Goal: Task Accomplishment & Management: Complete application form

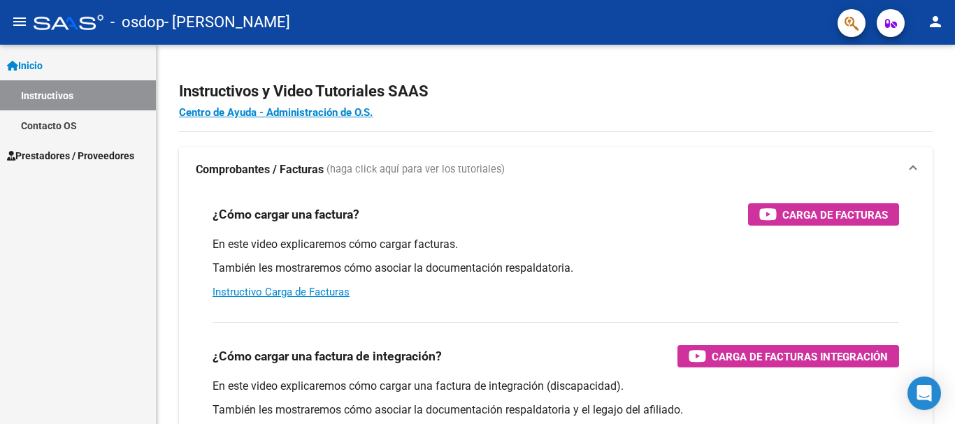
click at [73, 161] on span "Prestadores / Proveedores" at bounding box center [70, 155] width 127 height 15
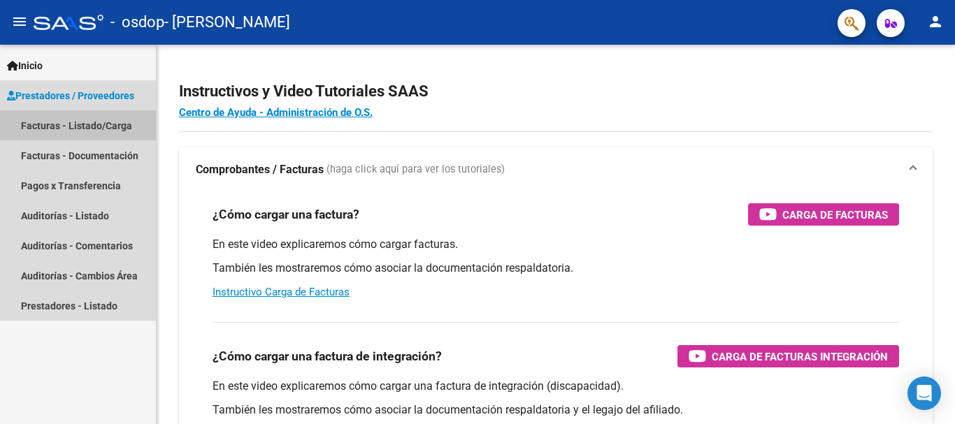
click at [76, 132] on link "Facturas - Listado/Carga" at bounding box center [78, 125] width 156 height 30
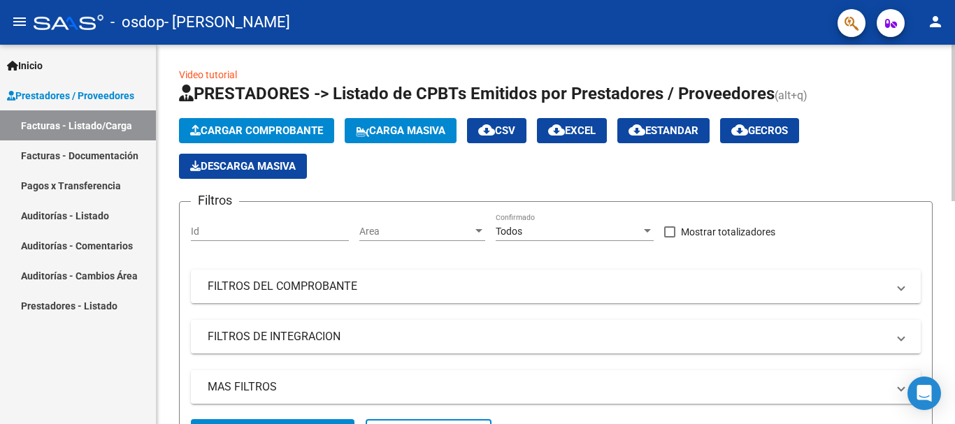
click at [201, 78] on link "Video tutorial" at bounding box center [208, 74] width 58 height 11
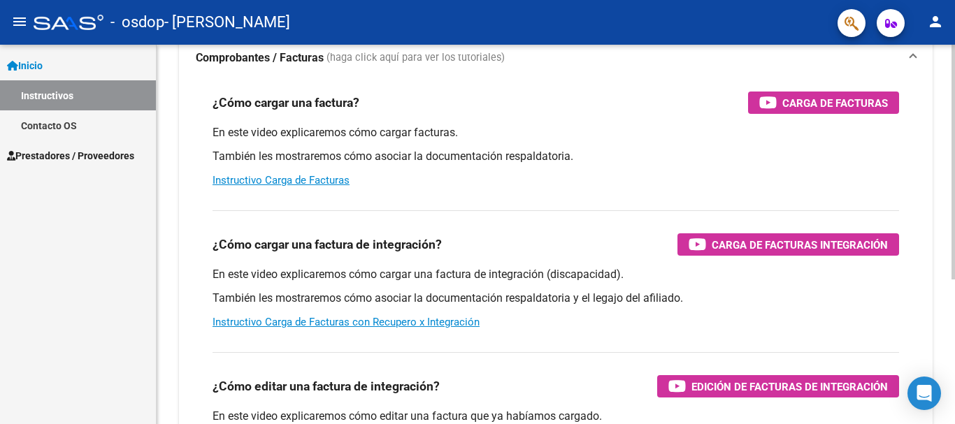
scroll to position [94, 0]
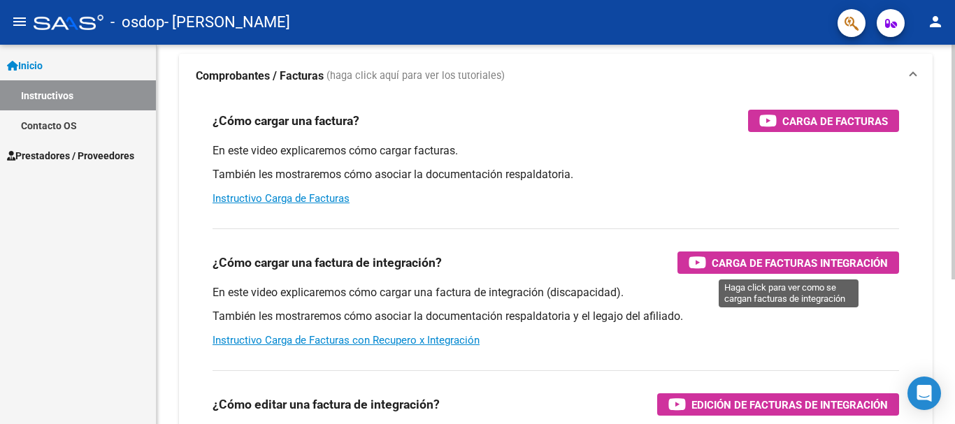
click at [739, 263] on span "Carga de Facturas Integración" at bounding box center [799, 262] width 176 height 17
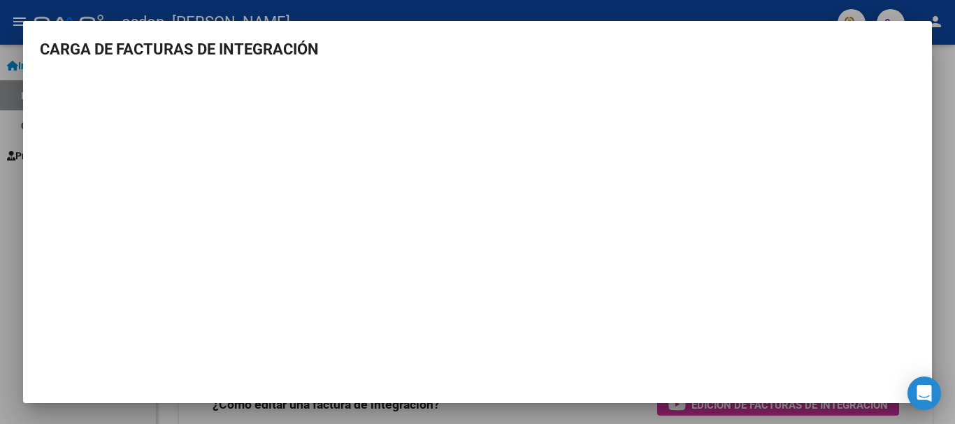
click at [778, 9] on div at bounding box center [477, 212] width 955 height 424
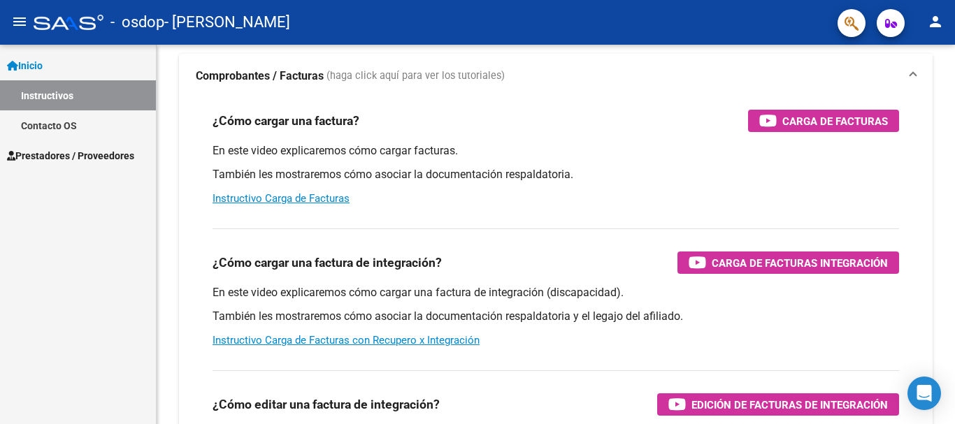
click at [55, 151] on span "Prestadores / Proveedores" at bounding box center [70, 155] width 127 height 15
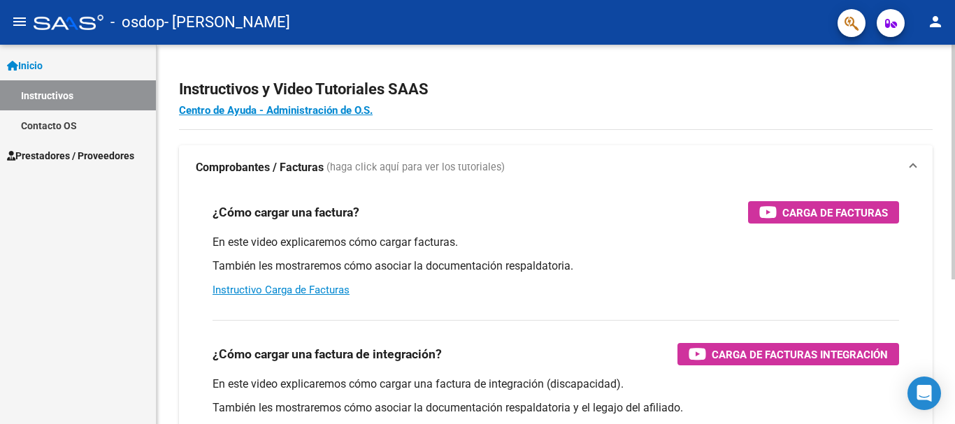
scroll to position [0, 0]
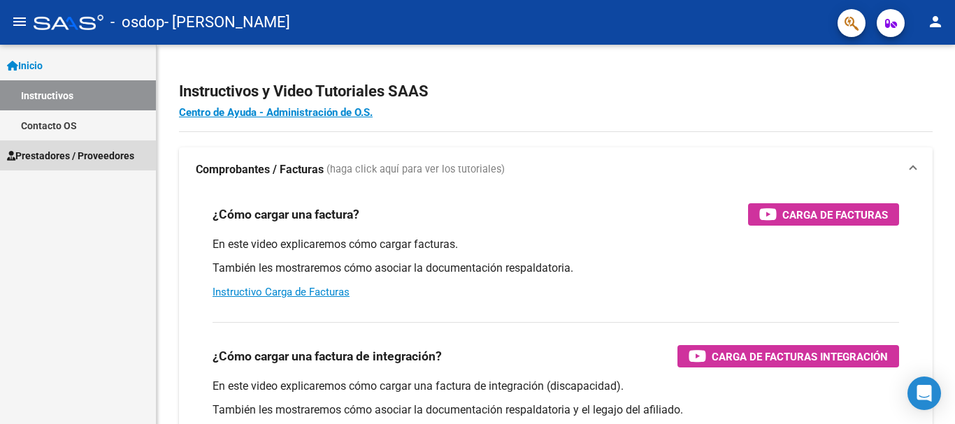
click at [46, 153] on span "Prestadores / Proveedores" at bounding box center [70, 155] width 127 height 15
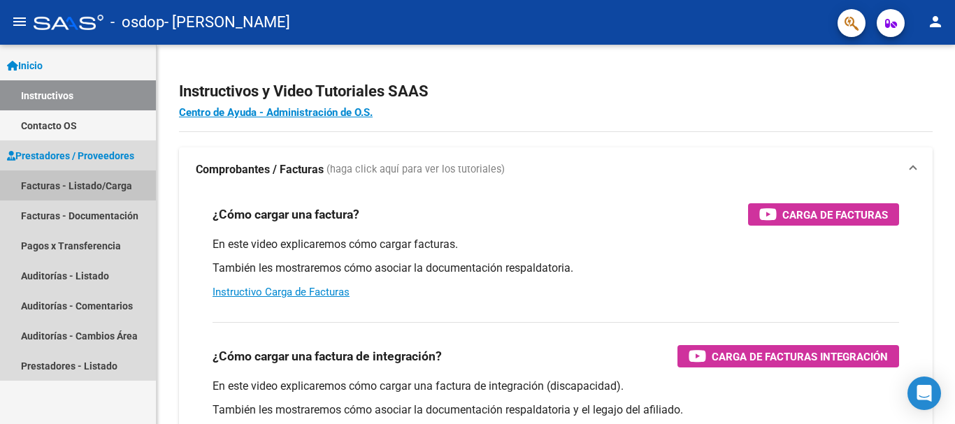
click at [44, 187] on link "Facturas - Listado/Carga" at bounding box center [78, 186] width 156 height 30
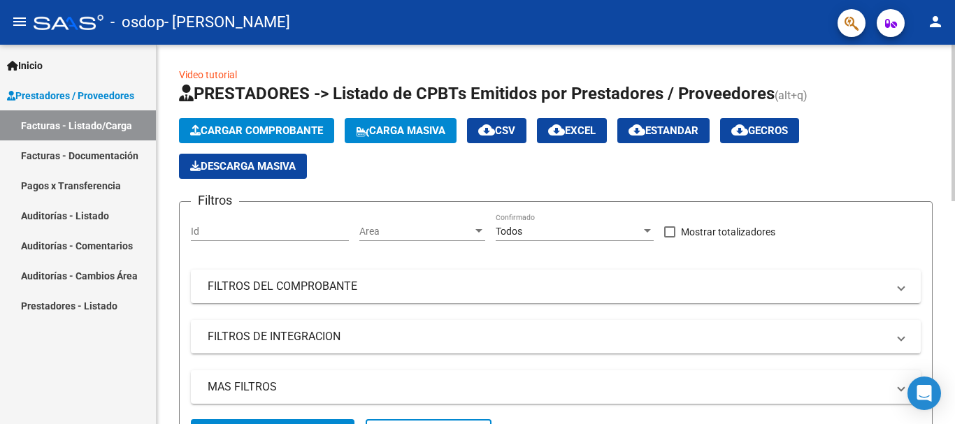
click at [292, 129] on span "Cargar Comprobante" at bounding box center [256, 130] width 133 height 13
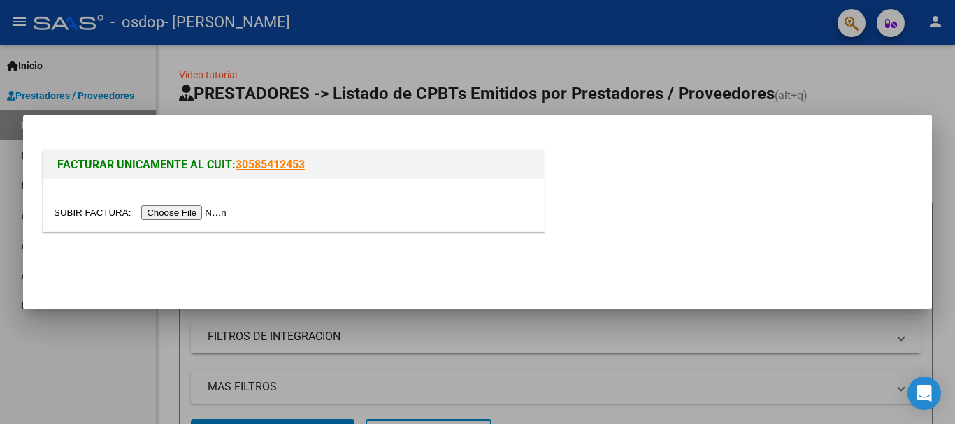
click at [206, 212] on input "file" at bounding box center [142, 212] width 177 height 15
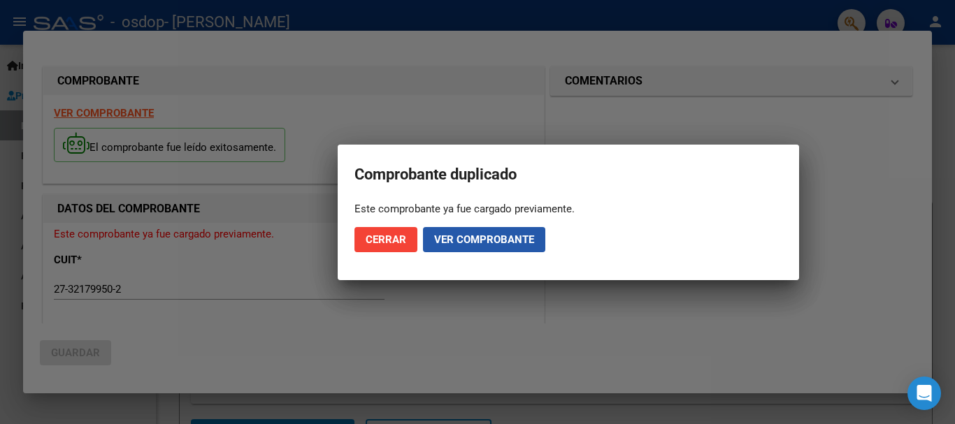
click at [475, 242] on span "Ver comprobante" at bounding box center [484, 239] width 100 height 13
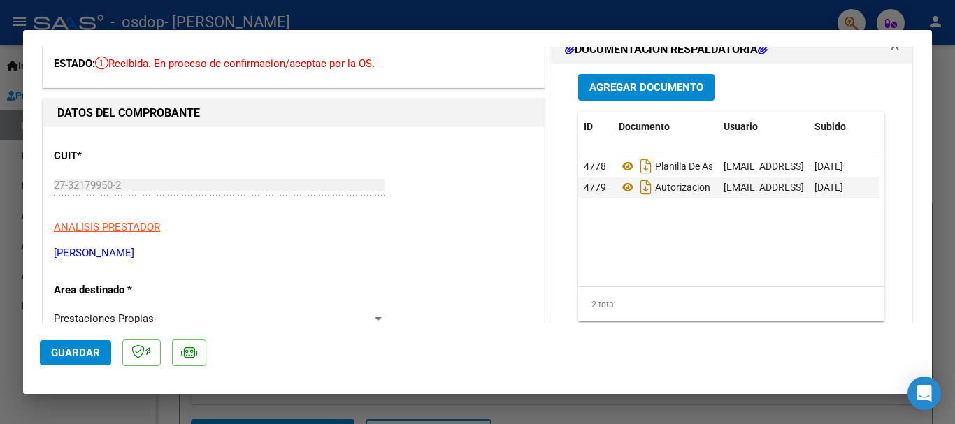
scroll to position [210, 0]
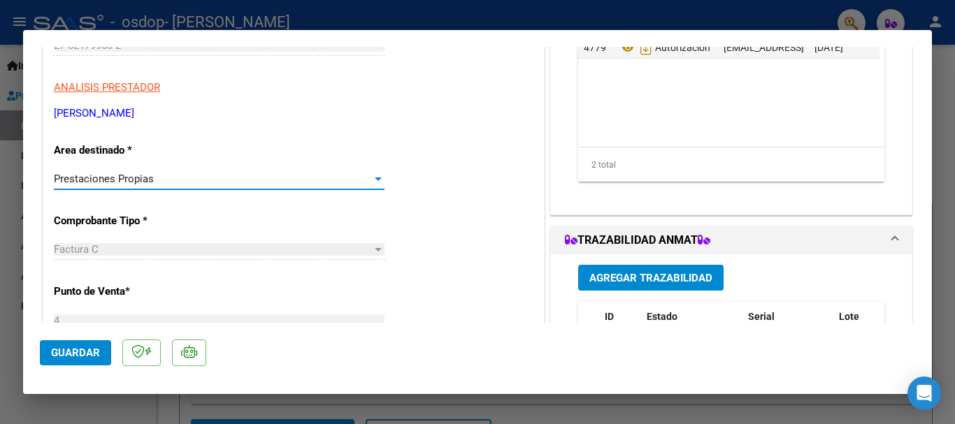
click at [373, 181] on div at bounding box center [378, 178] width 13 height 11
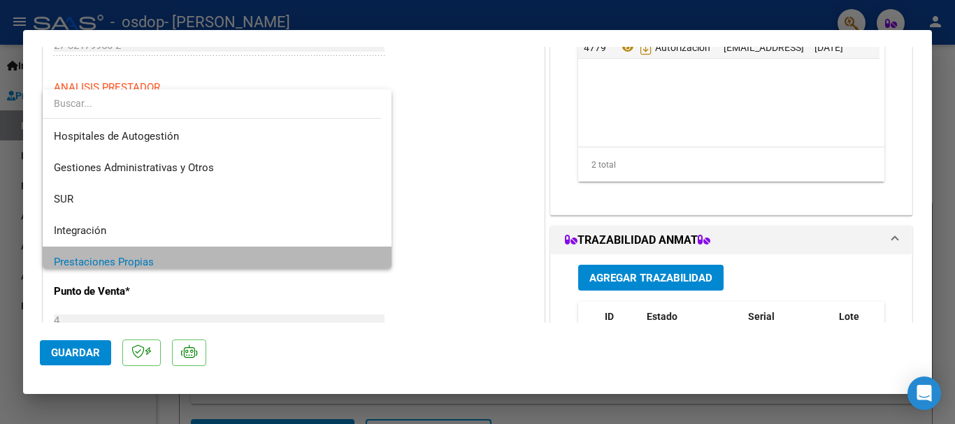
scroll to position [84, 0]
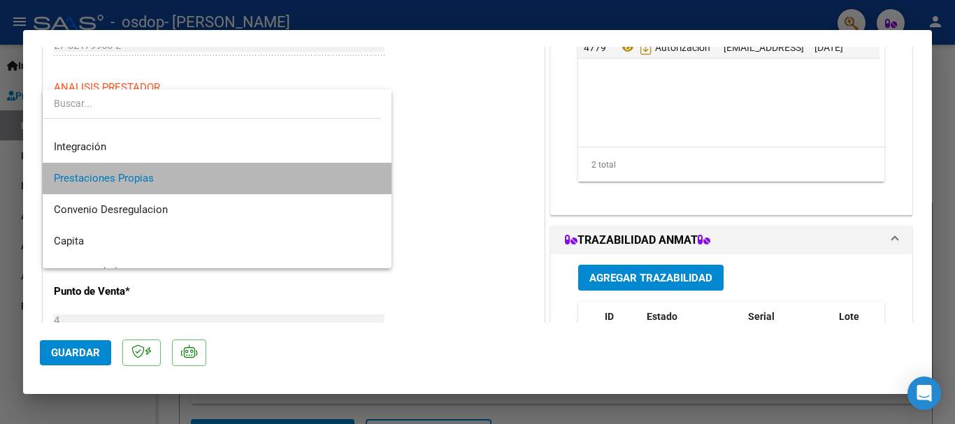
click at [373, 175] on mat-option "Prestaciones Propias" at bounding box center [217, 178] width 349 height 31
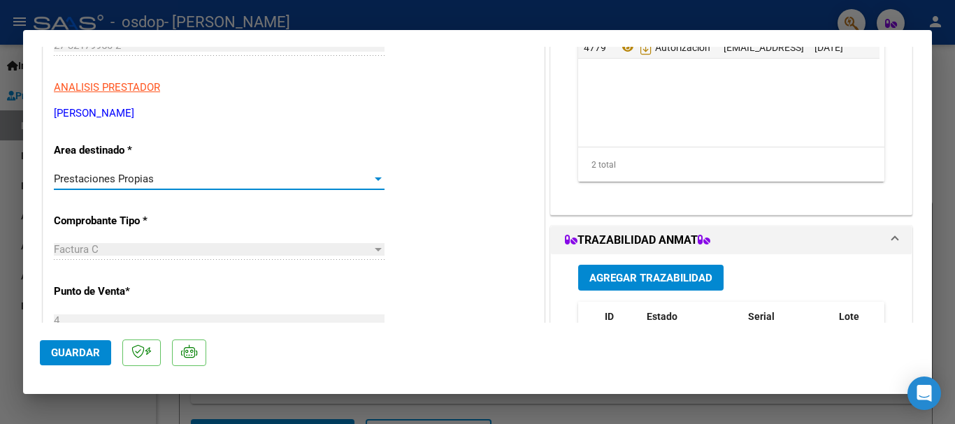
click at [372, 175] on div at bounding box center [378, 178] width 13 height 11
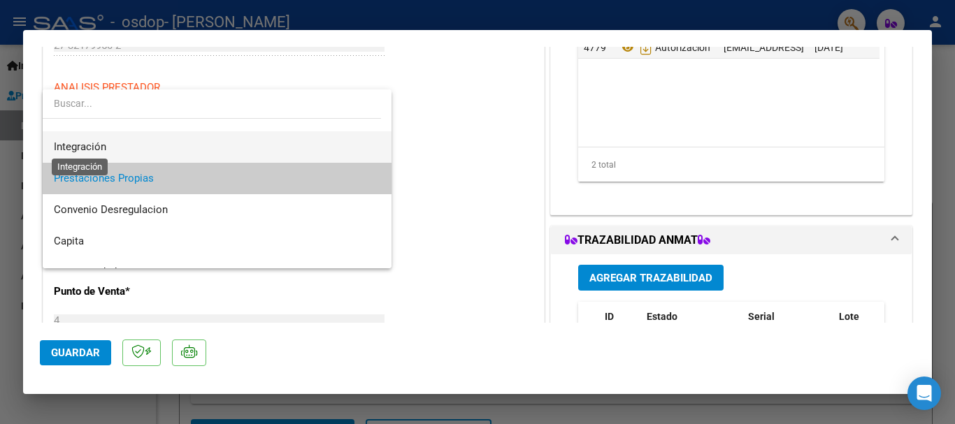
click at [103, 147] on span "Integración" at bounding box center [80, 146] width 52 height 13
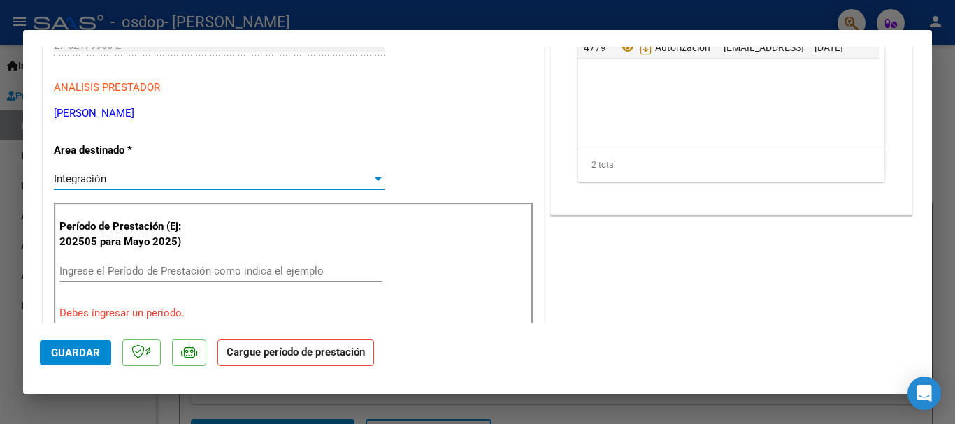
scroll to position [280, 0]
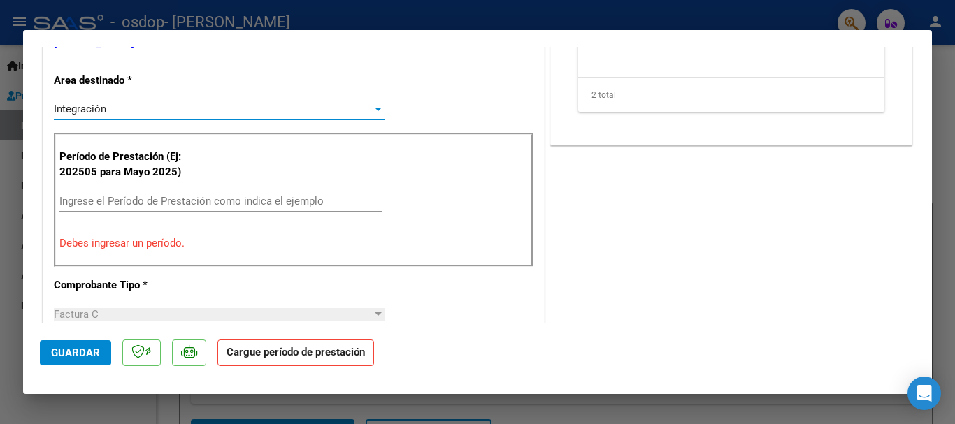
click at [266, 202] on input "Ingrese el Período de Prestación como indica el ejemplo" at bounding box center [220, 201] width 323 height 13
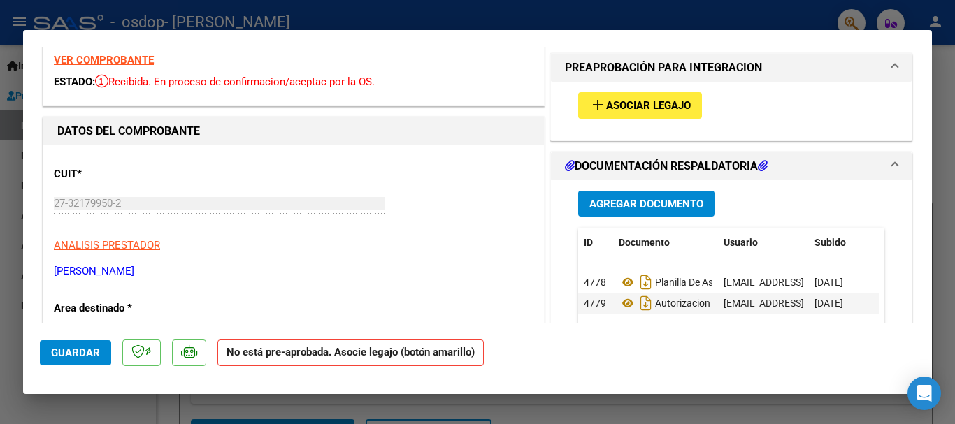
scroll to position [48, 0]
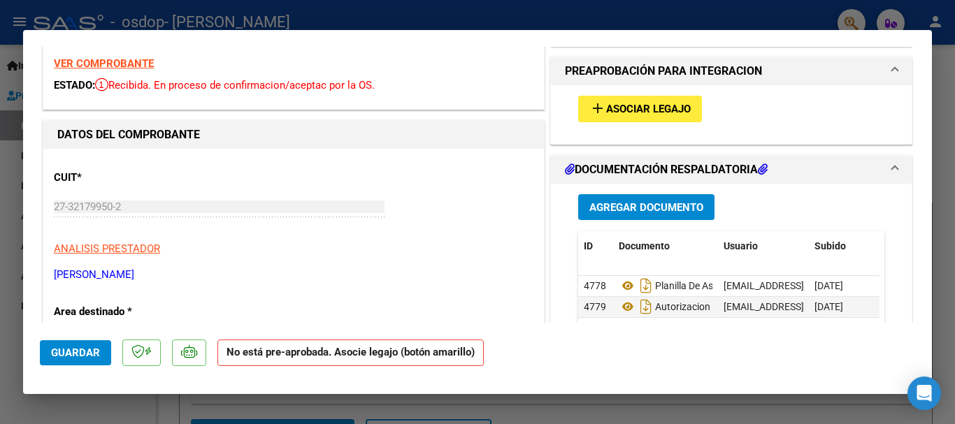
type input "202508"
click at [623, 103] on span "Asociar Legajo" at bounding box center [648, 109] width 85 height 13
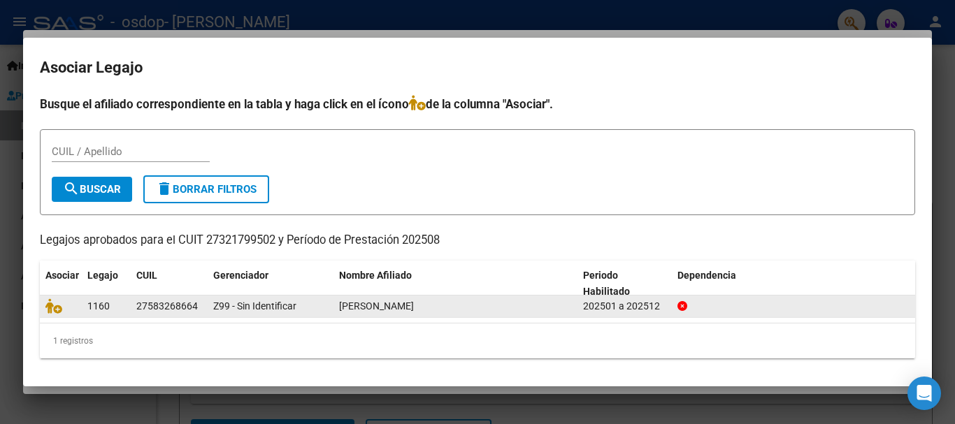
click at [100, 308] on span "1160" at bounding box center [98, 305] width 22 height 11
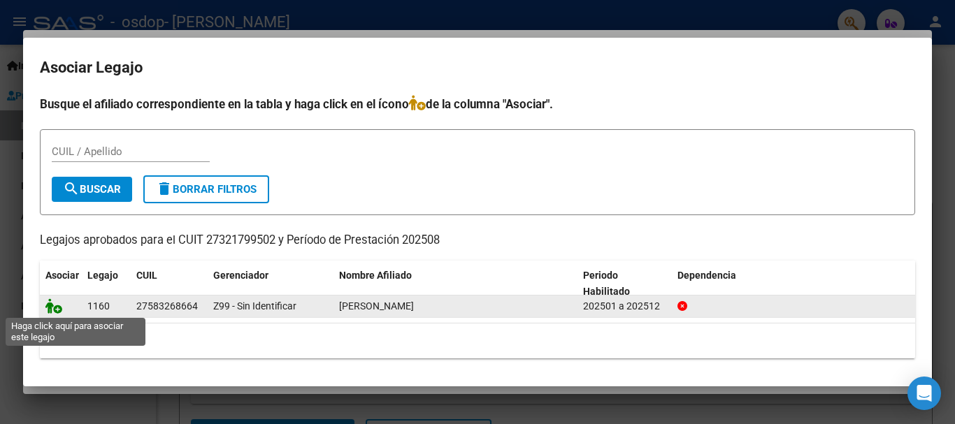
click at [56, 310] on icon at bounding box center [53, 305] width 17 height 15
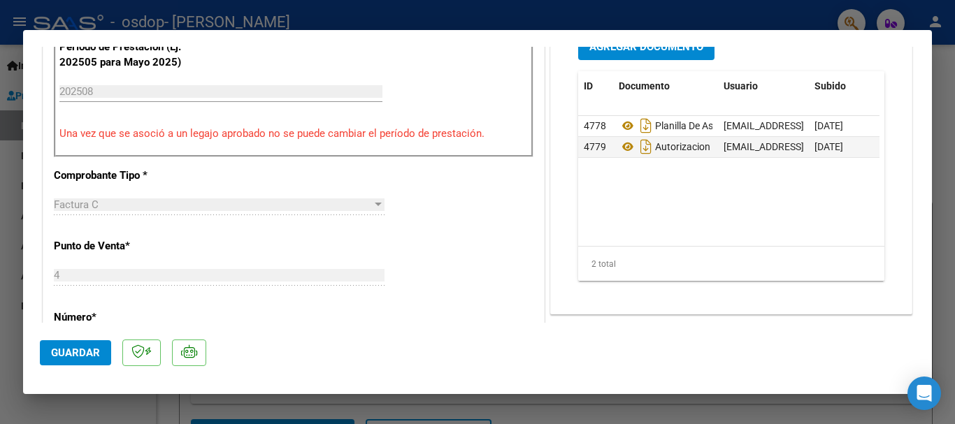
scroll to position [393, 0]
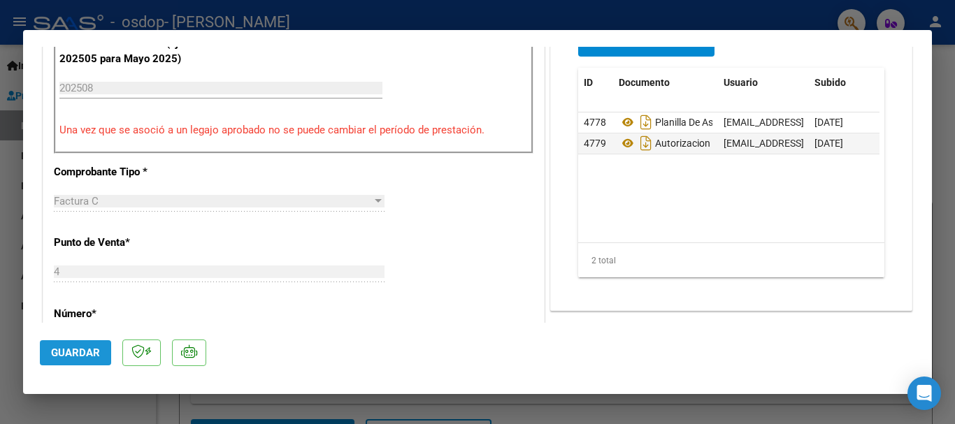
click at [80, 349] on span "Guardar" at bounding box center [75, 353] width 49 height 13
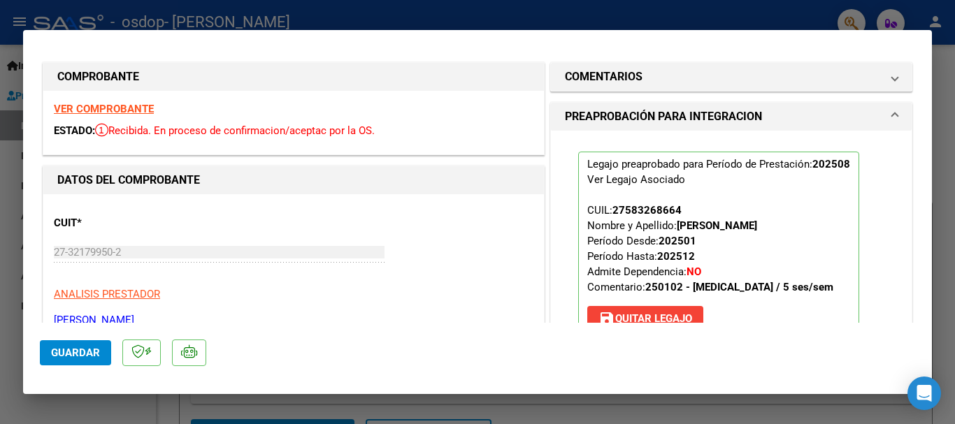
scroll to position [0, 0]
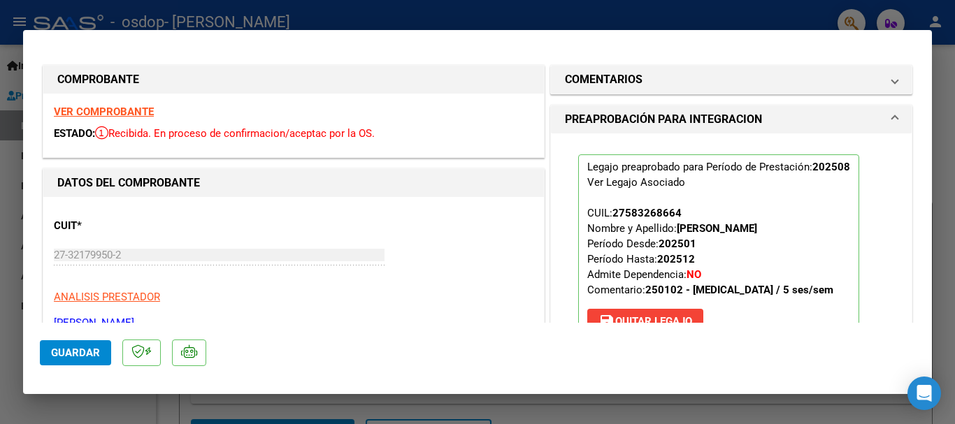
click at [105, 114] on strong "VER COMPROBANTE" at bounding box center [104, 112] width 100 height 13
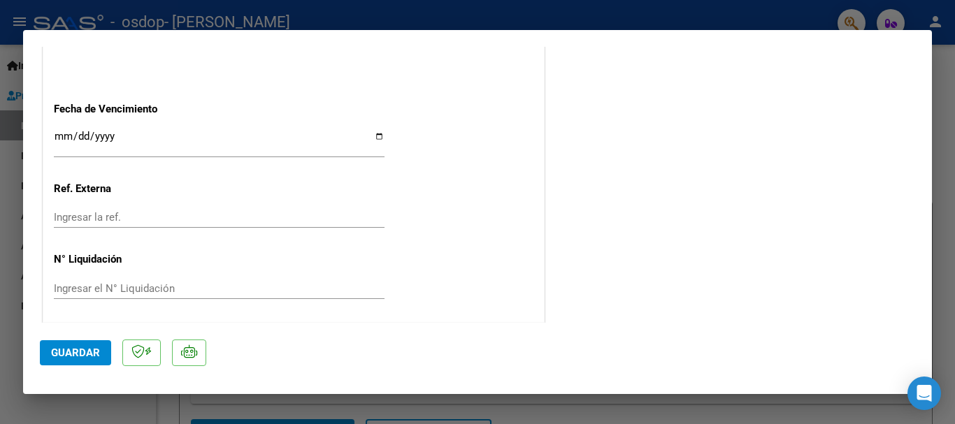
scroll to position [923, 0]
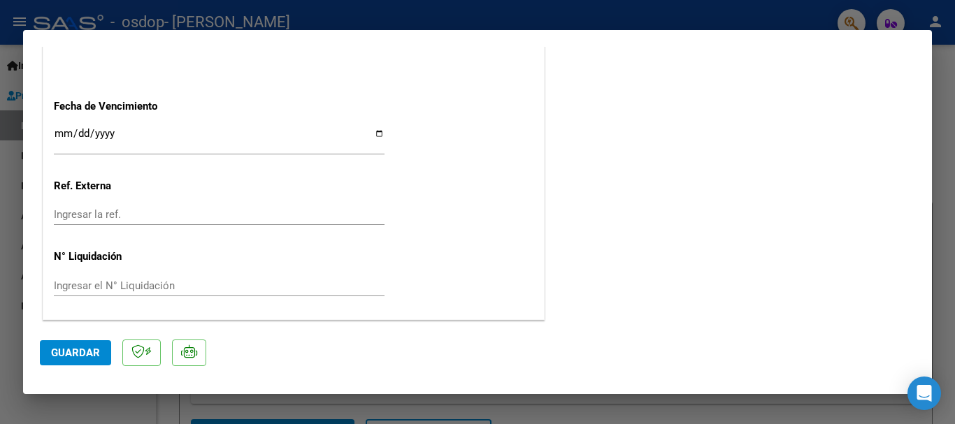
click at [715, 19] on div at bounding box center [477, 212] width 955 height 424
type input "$ 0,00"
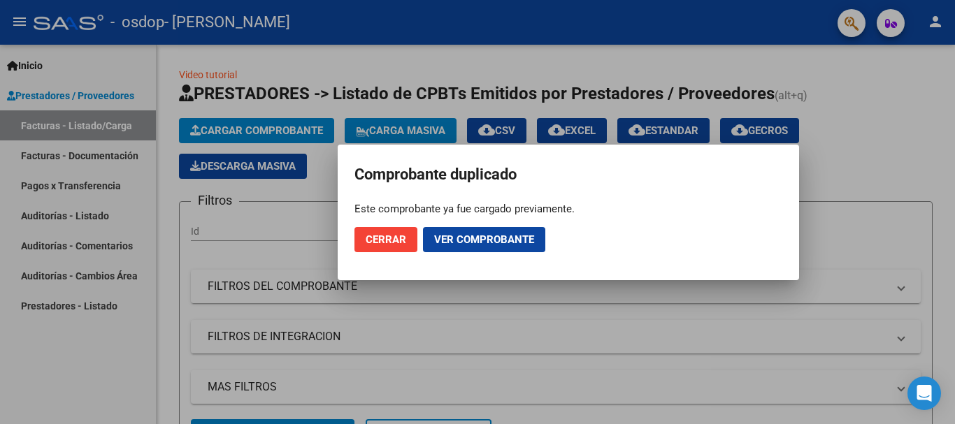
click at [393, 239] on span "Cerrar" at bounding box center [385, 239] width 41 height 13
